Goal: Check status: Check status

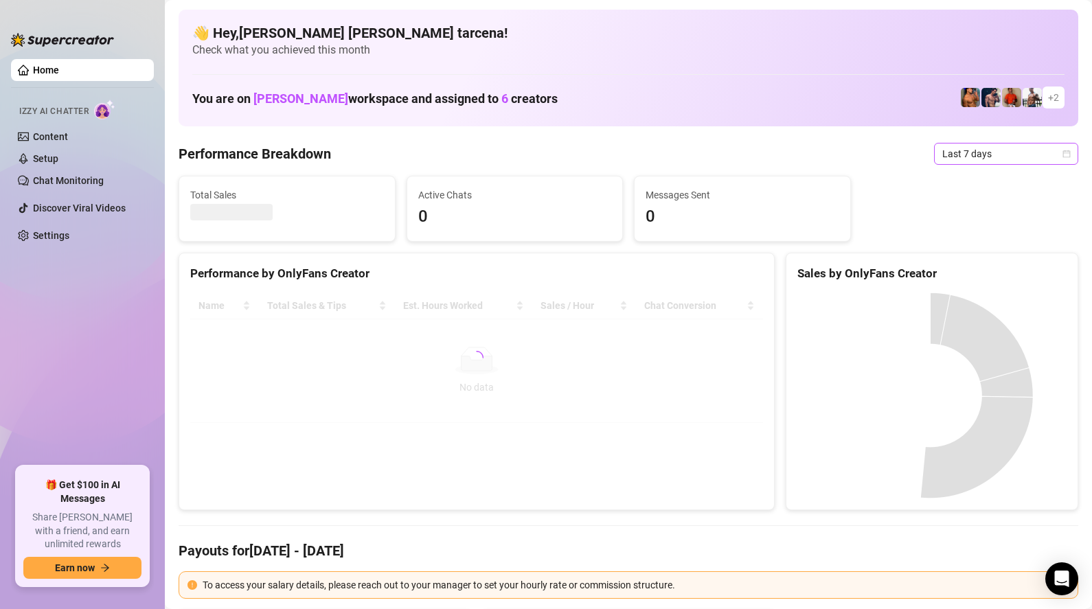
click at [981, 156] on span "Last 7 days" at bounding box center [1006, 154] width 128 height 21
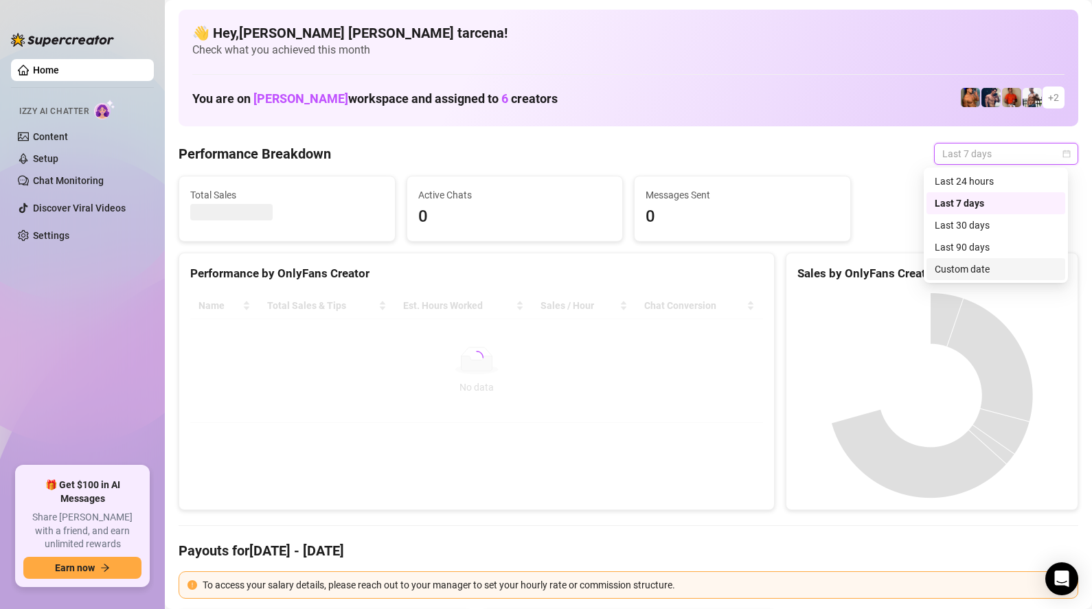
click at [990, 271] on div "Custom date" at bounding box center [996, 269] width 122 height 15
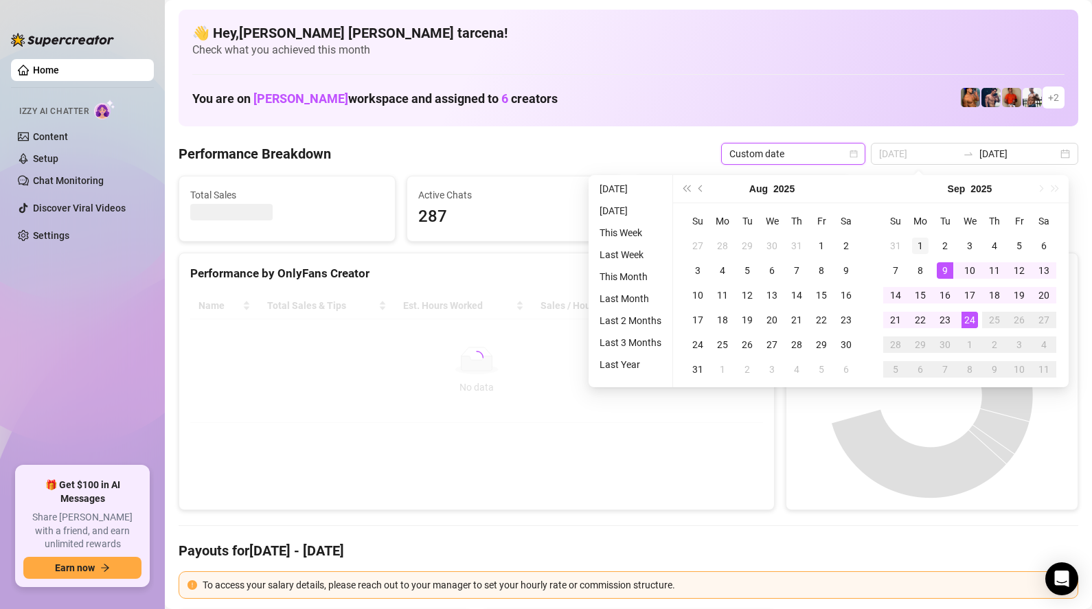
type input "[DATE]"
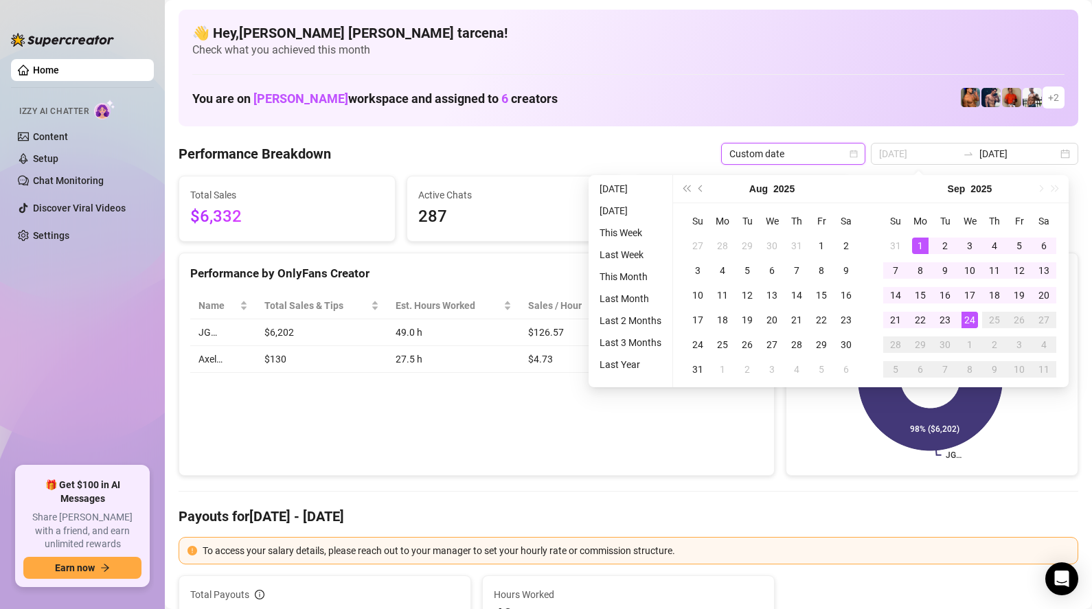
click at [922, 246] on div "1" at bounding box center [920, 246] width 16 height 16
type input "[DATE]"
click at [971, 314] on div "24" at bounding box center [969, 320] width 16 height 16
type input "[DATE]"
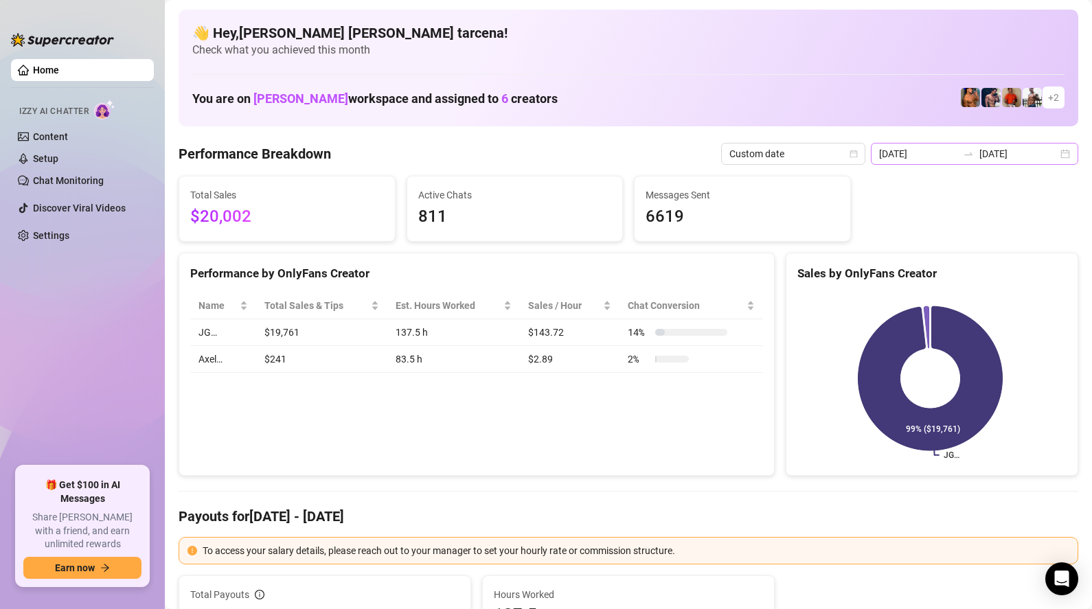
click at [979, 153] on div at bounding box center [968, 153] width 22 height 11
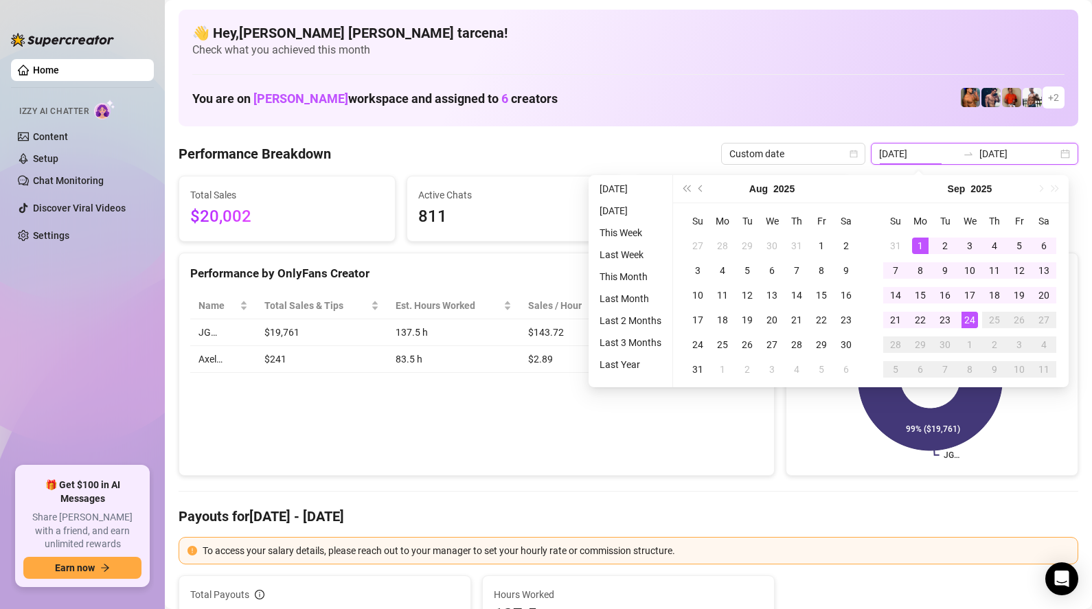
type input "[DATE]"
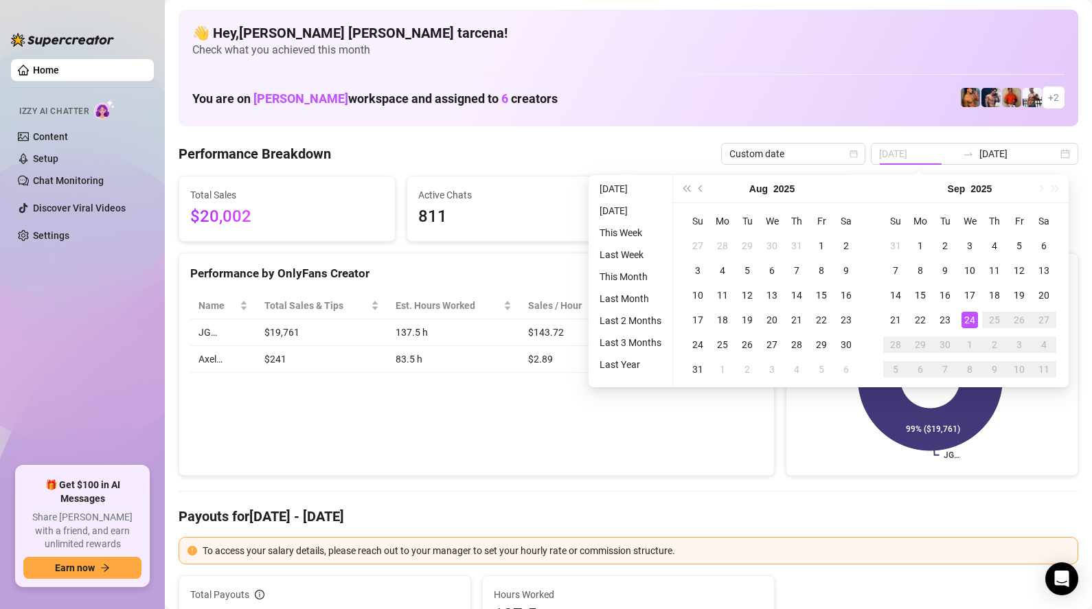
click at [970, 313] on div "24" at bounding box center [969, 320] width 16 height 16
type input "[DATE]"
